Goal: Transaction & Acquisition: Purchase product/service

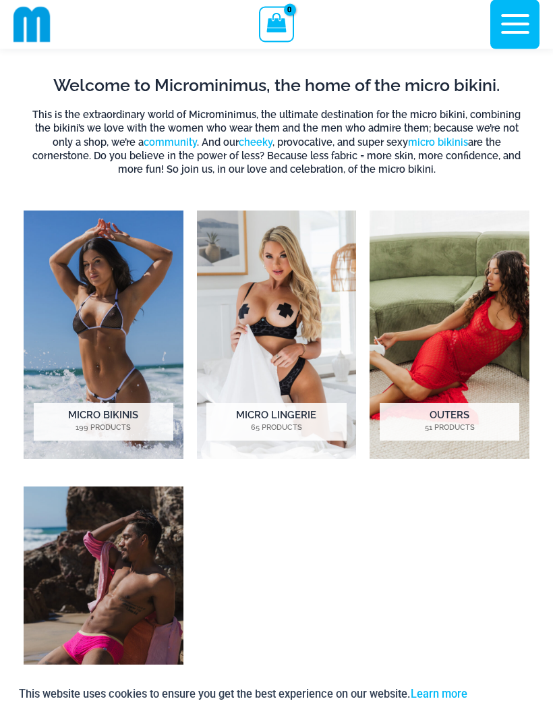
scroll to position [359, 0]
click at [459, 331] on img "Visit product category Outers" at bounding box center [450, 335] width 160 height 248
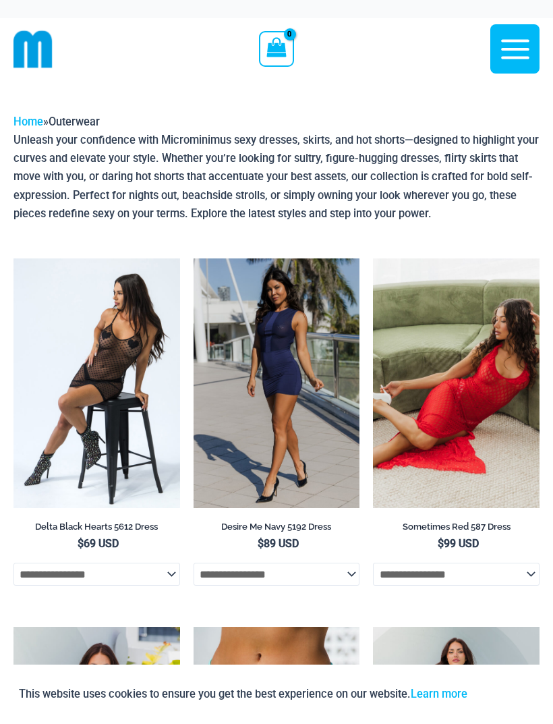
click at [13, 258] on img at bounding box center [13, 258] width 0 height 0
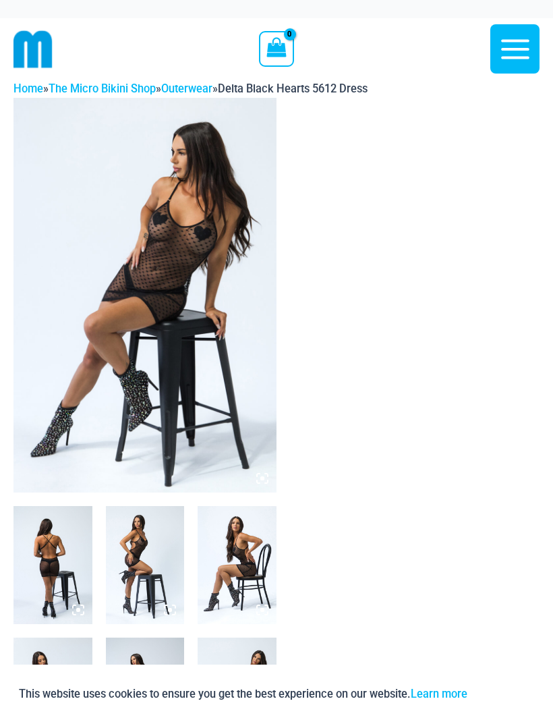
click at [207, 298] on img at bounding box center [144, 295] width 263 height 395
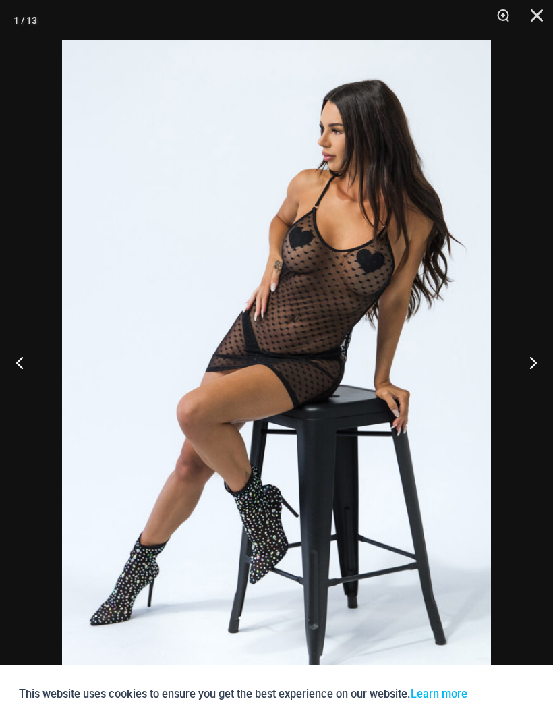
click at [533, 368] on button "Next" at bounding box center [528, 362] width 51 height 67
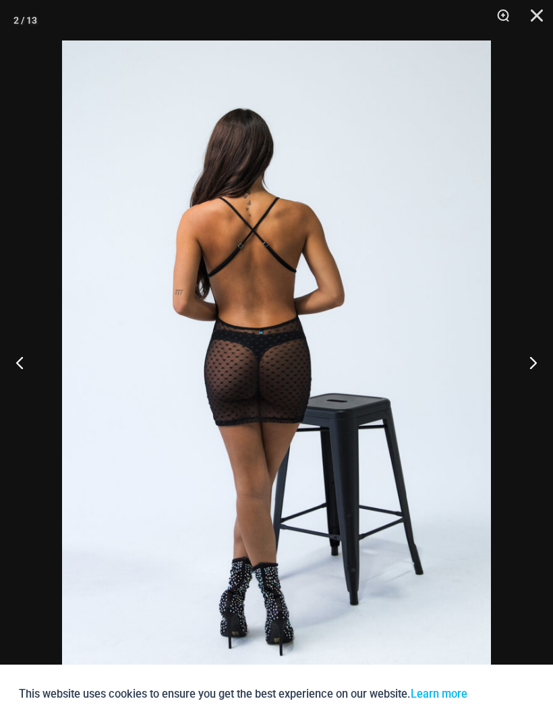
click at [530, 369] on button "Next" at bounding box center [528, 362] width 51 height 67
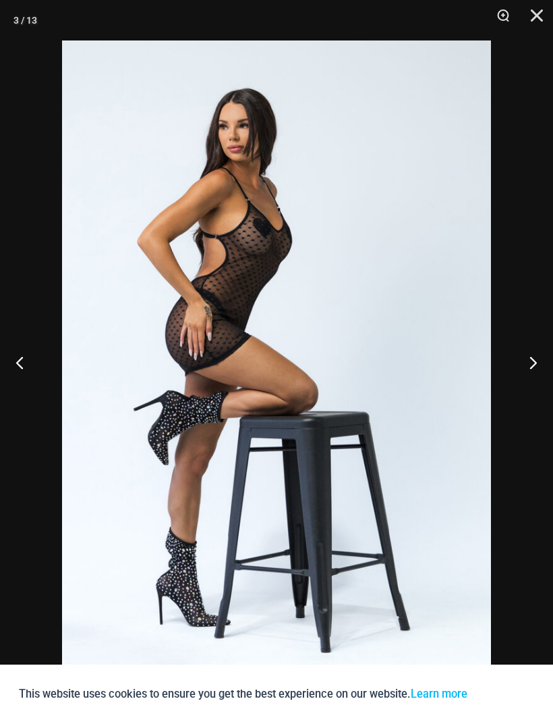
click at [531, 368] on button "Next" at bounding box center [528, 362] width 51 height 67
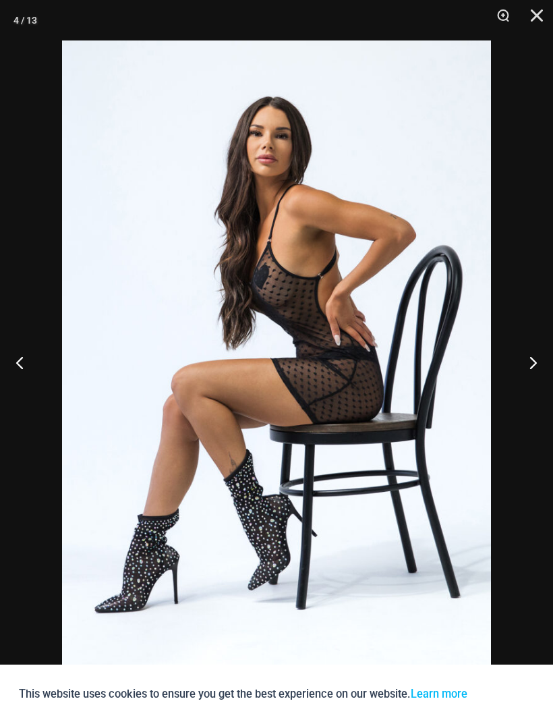
click at [534, 364] on button "Next" at bounding box center [528, 362] width 51 height 67
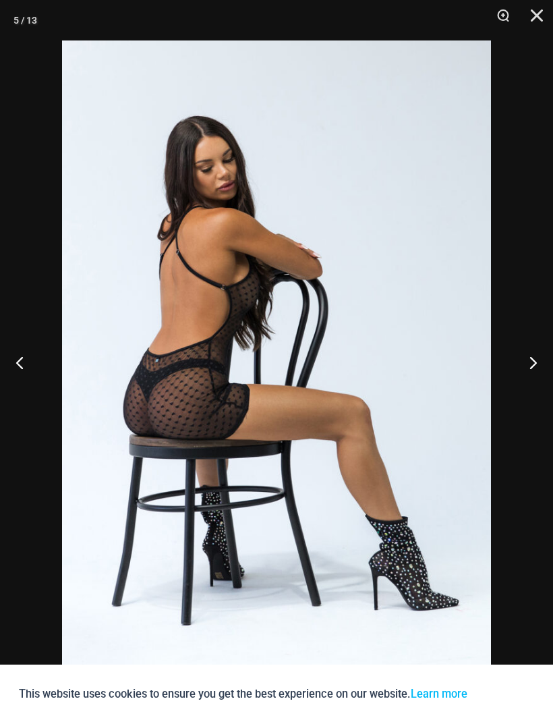
click at [533, 364] on button "Next" at bounding box center [528, 362] width 51 height 67
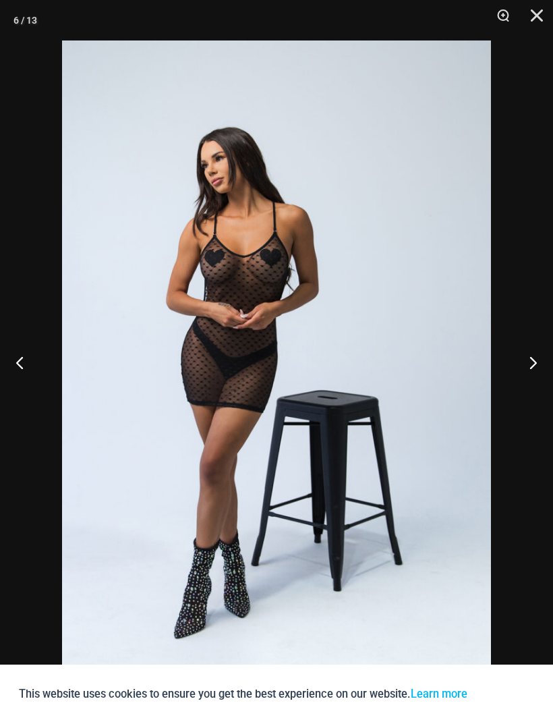
click at [534, 364] on button "Next" at bounding box center [528, 362] width 51 height 67
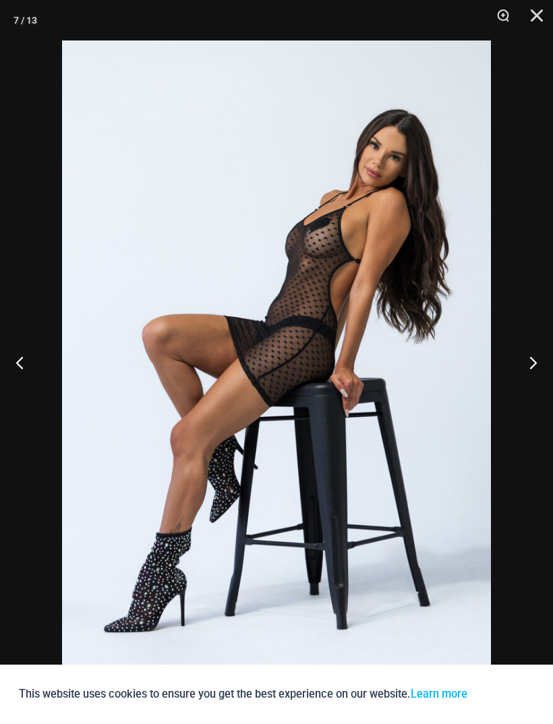
click at [533, 363] on button "Next" at bounding box center [528, 362] width 51 height 67
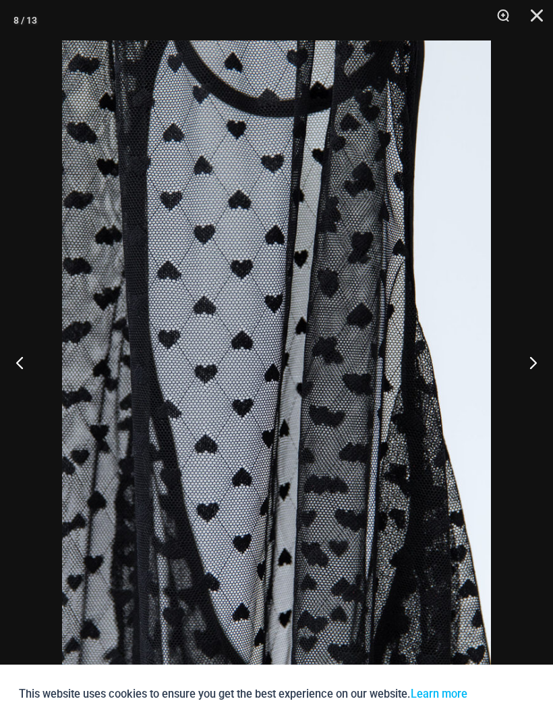
click at [530, 363] on button "Next" at bounding box center [528, 362] width 51 height 67
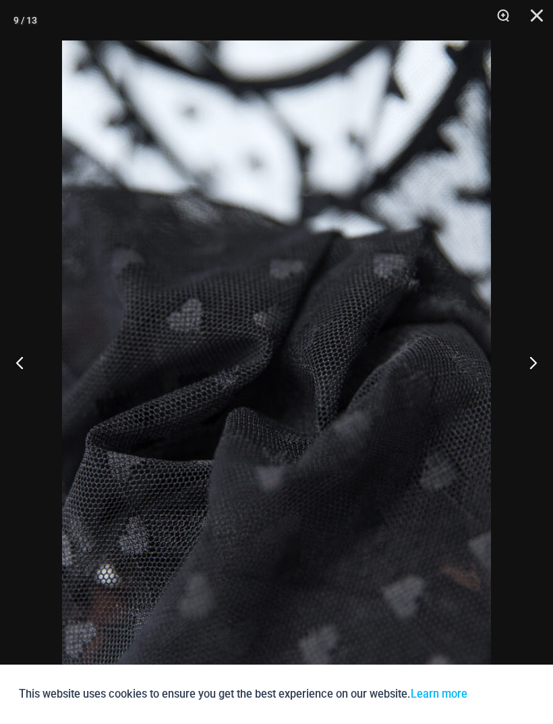
click at [531, 362] on button "Next" at bounding box center [528, 362] width 51 height 67
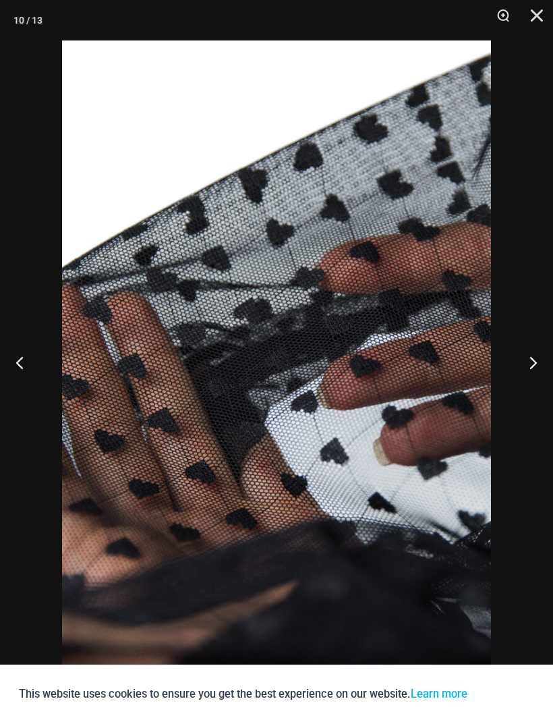
click at [532, 361] on button "Next" at bounding box center [528, 362] width 51 height 67
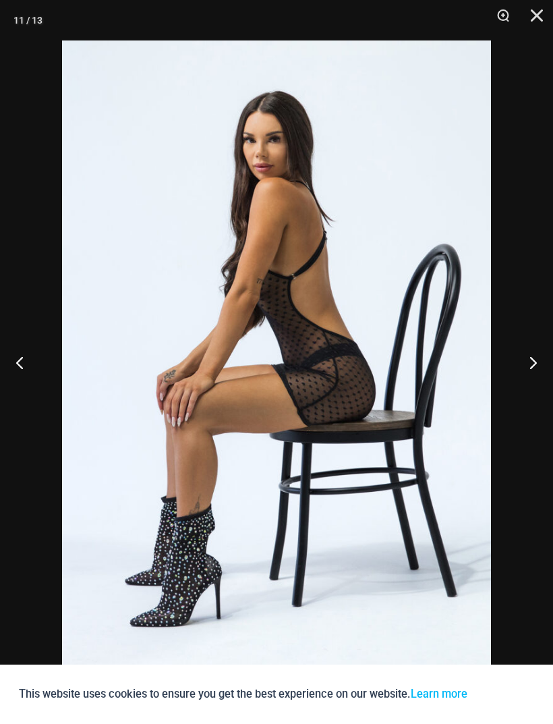
click at [531, 360] on button "Next" at bounding box center [528, 362] width 51 height 67
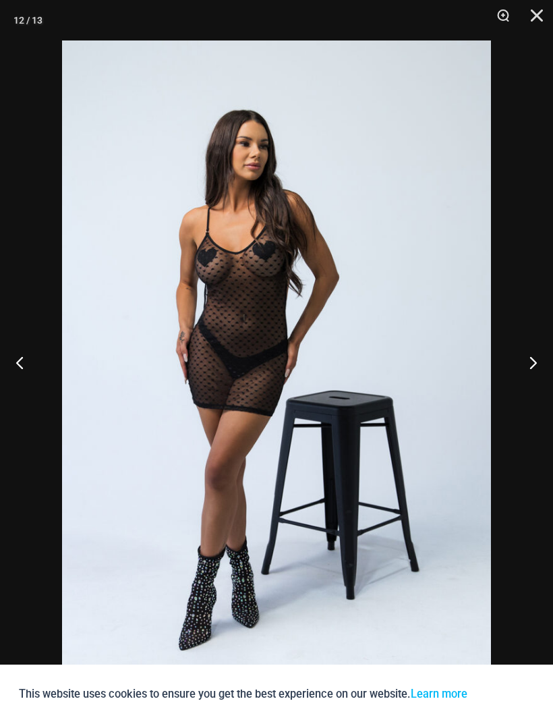
click at [533, 359] on button "Next" at bounding box center [528, 362] width 51 height 67
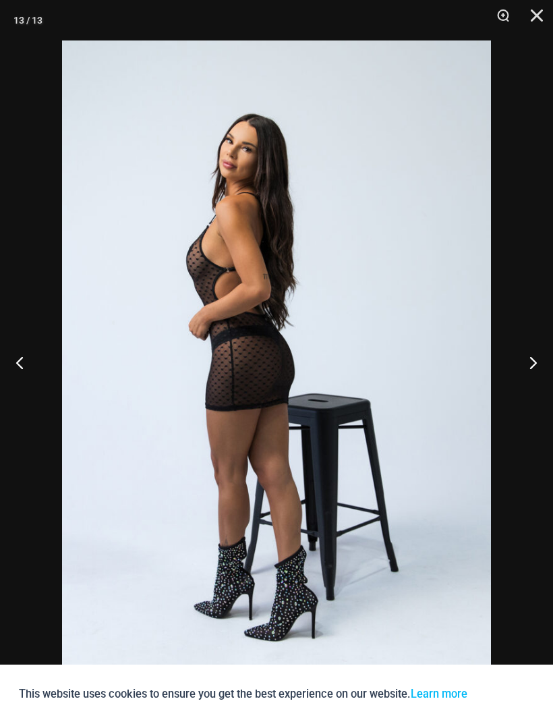
click at [533, 360] on button "Next" at bounding box center [528, 362] width 51 height 67
